Goal: Learn about a topic

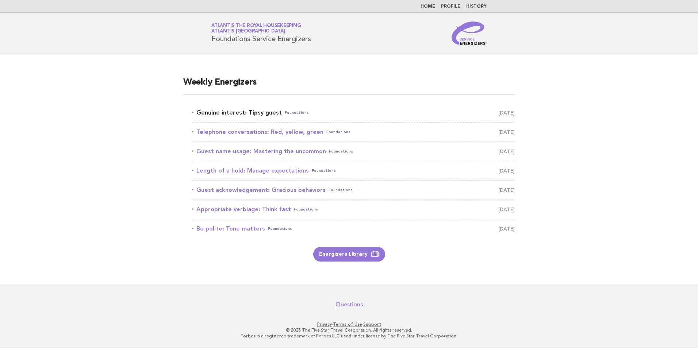
click at [256, 110] on link "Genuine interest: Tipsy guest Foundations September 14" at bounding box center [353, 113] width 323 height 10
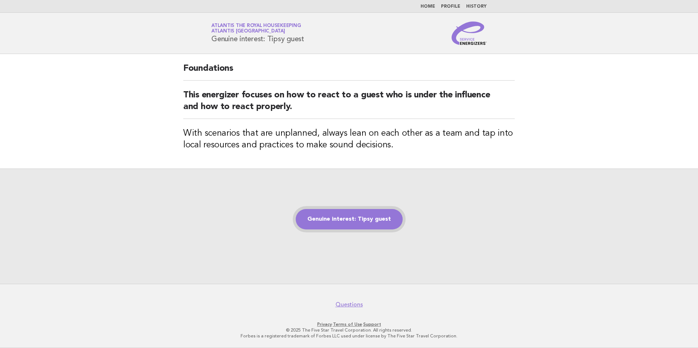
click at [350, 223] on link "Genuine interest: Tipsy guest" at bounding box center [349, 219] width 107 height 20
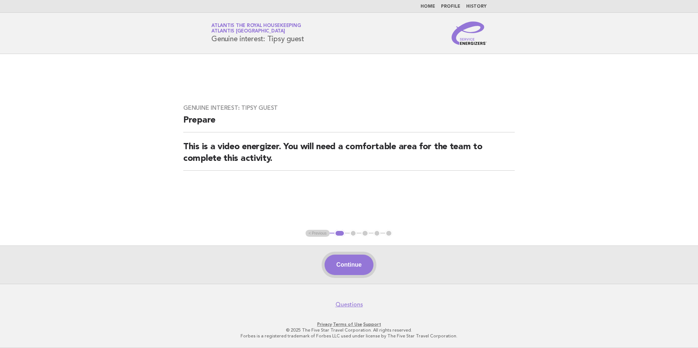
click at [346, 264] on button "Continue" at bounding box center [348, 265] width 49 height 20
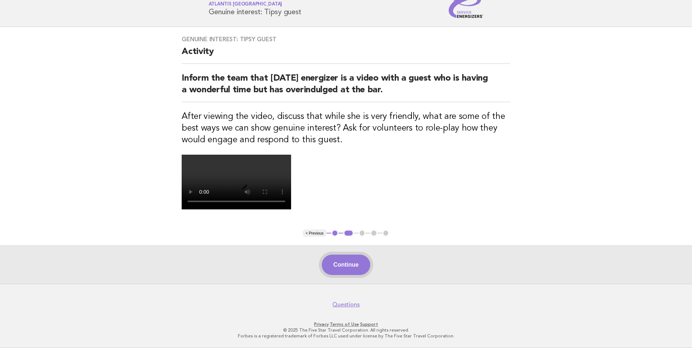
click at [344, 260] on button "Continue" at bounding box center [346, 265] width 49 height 20
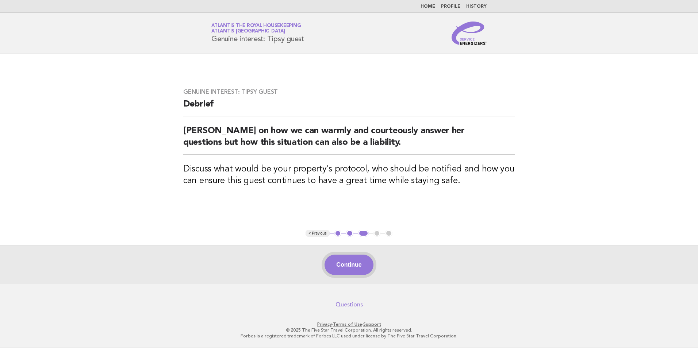
click at [339, 270] on button "Continue" at bounding box center [348, 265] width 49 height 20
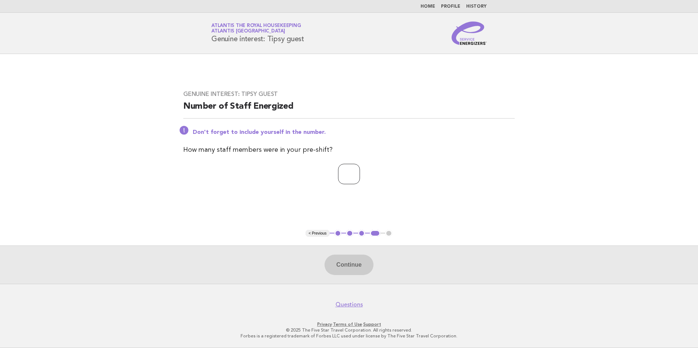
click at [342, 170] on input "number" at bounding box center [349, 174] width 22 height 20
type input "**"
click at [352, 262] on button "Continue" at bounding box center [348, 265] width 49 height 20
